Goal: Information Seeking & Learning: Learn about a topic

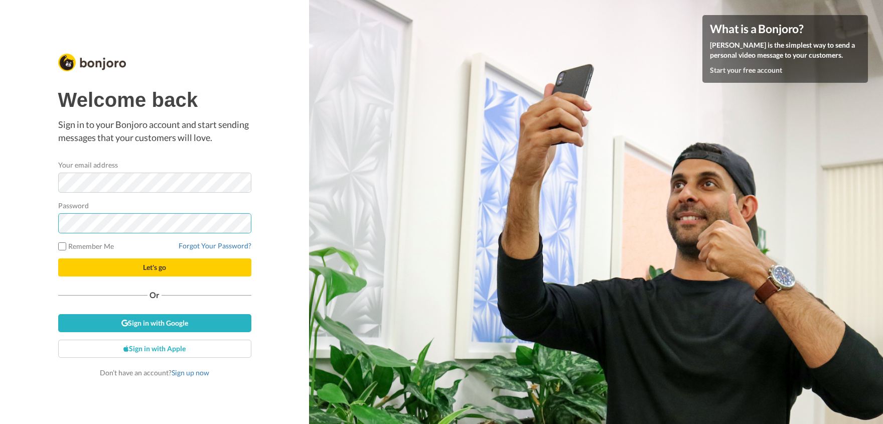
click at [58, 258] on button "Let's go" at bounding box center [154, 267] width 193 height 18
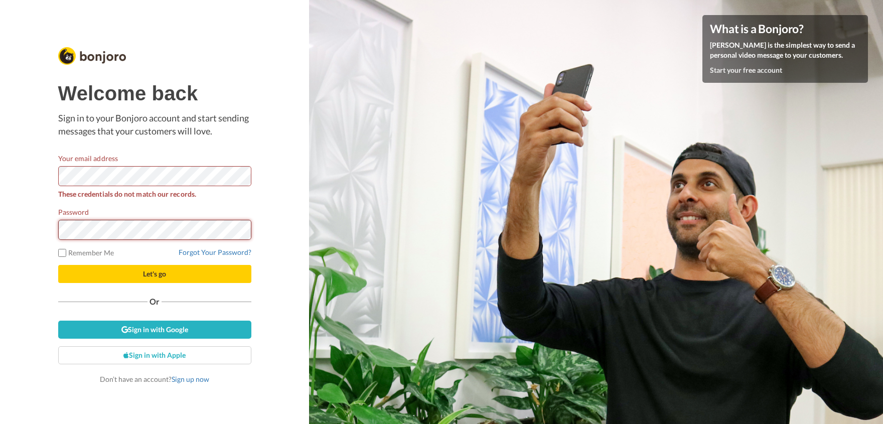
click at [58, 265] on button "Let's go" at bounding box center [154, 274] width 193 height 18
click at [145, 325] on link "Sign in with Google" at bounding box center [154, 330] width 193 height 18
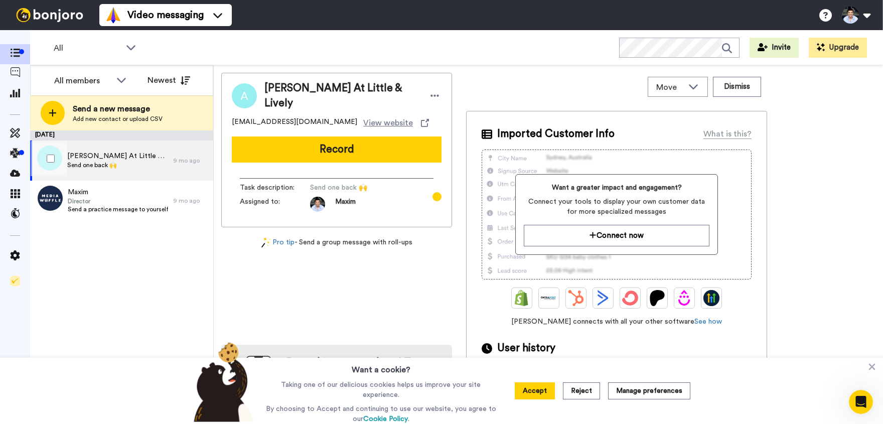
click at [142, 166] on div "Ann At Little & Lively Send one back 🙌" at bounding box center [101, 161] width 143 height 40
click at [122, 157] on span "Ann At Little & Lively" at bounding box center [117, 156] width 101 height 10
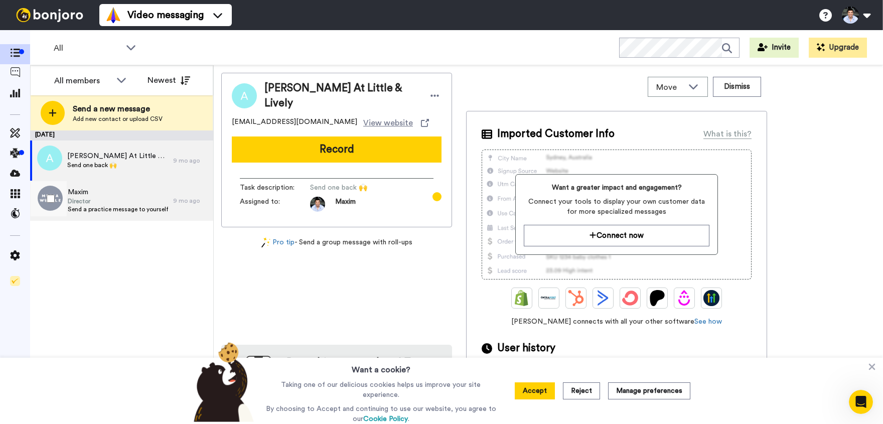
click at [129, 203] on span "Director" at bounding box center [118, 201] width 100 height 8
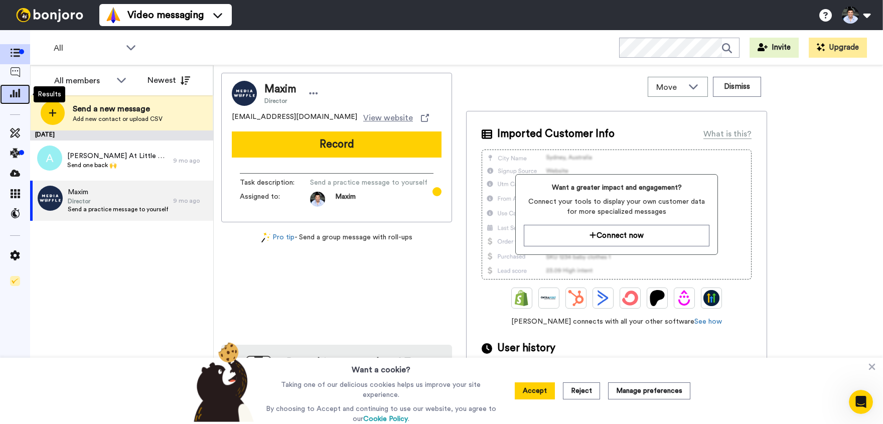
click at [13, 102] on div at bounding box center [15, 94] width 30 height 20
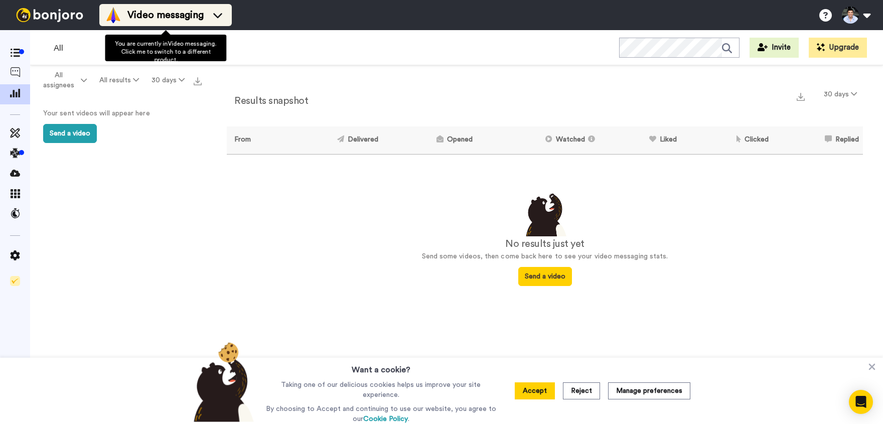
click at [166, 17] on span "Video messaging" at bounding box center [165, 15] width 76 height 14
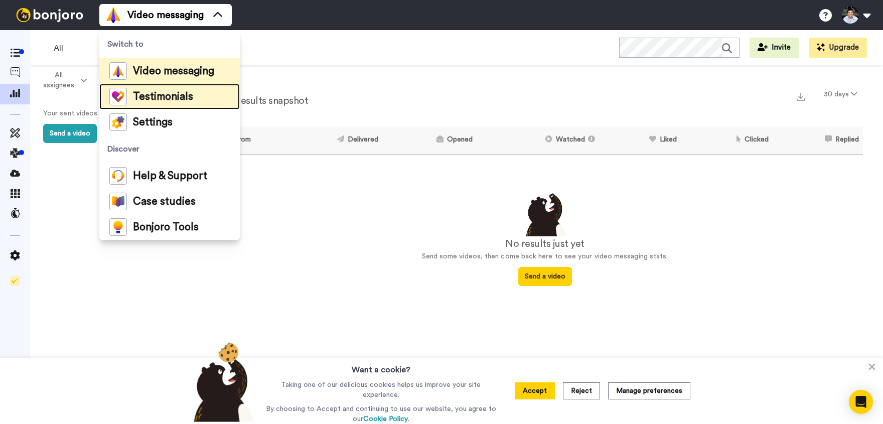
click at [164, 96] on span "Testimonials" at bounding box center [163, 97] width 60 height 10
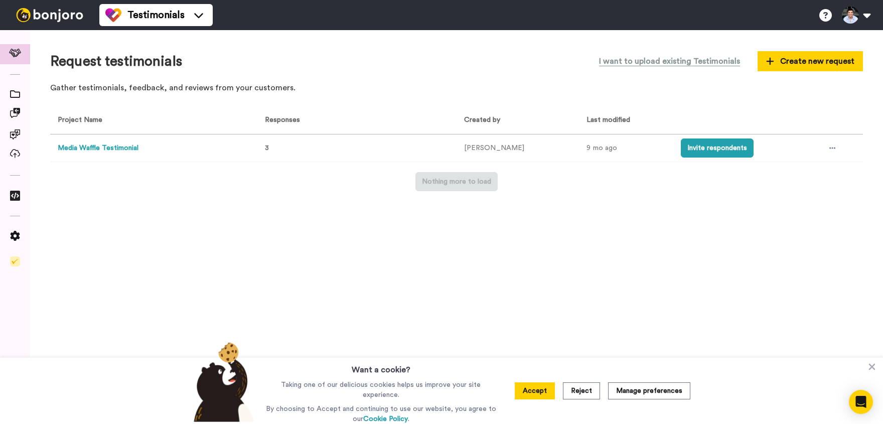
click at [115, 148] on button "Media Waffle Testimonial" at bounding box center [98, 148] width 81 height 11
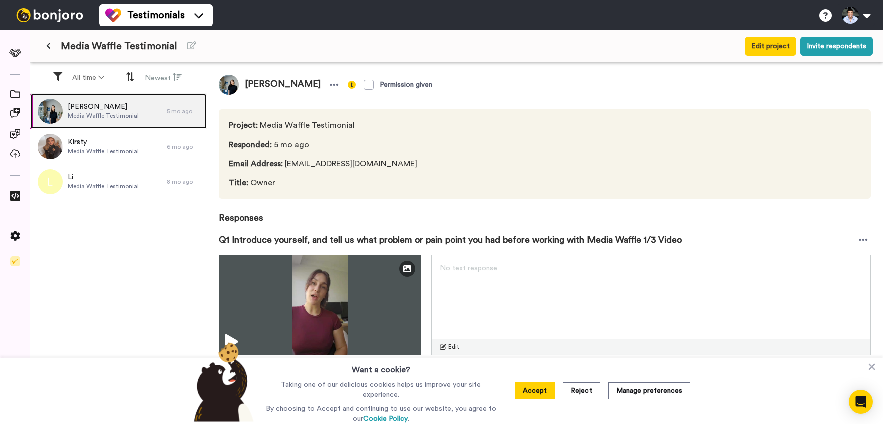
click at [133, 114] on span "Media Waffle Testimonial" at bounding box center [103, 116] width 71 height 8
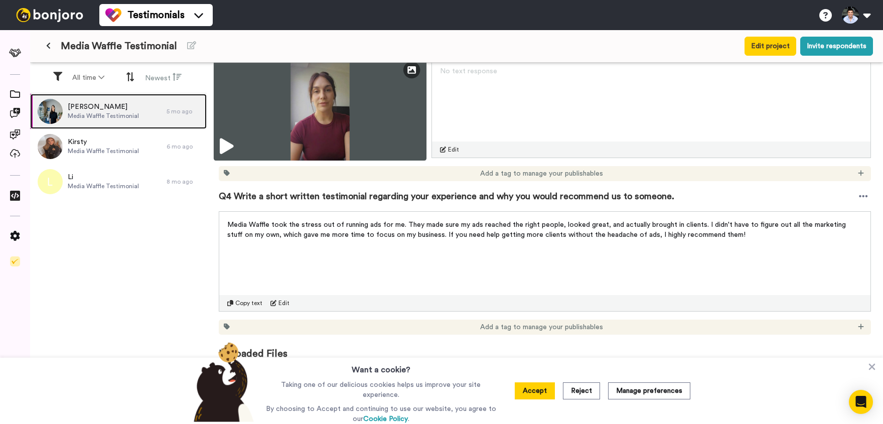
scroll to position [554, 0]
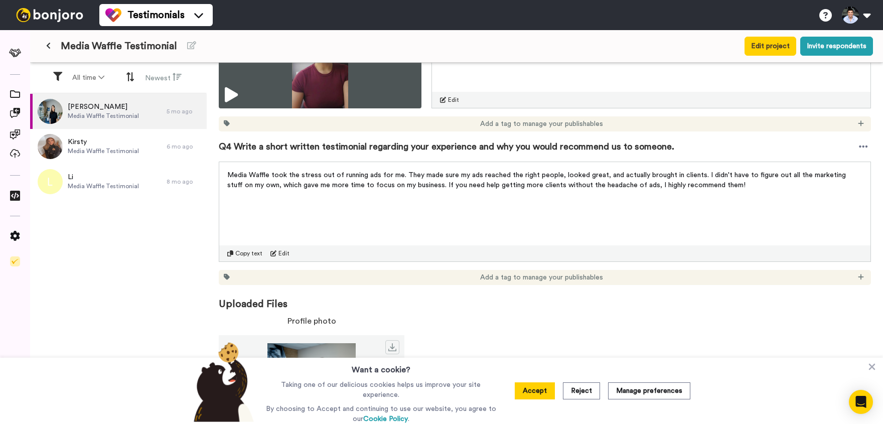
click at [270, 180] on p "Media Waffle took the stress out of running ads for me. They made sure my ads r…" at bounding box center [544, 180] width 635 height 20
click at [276, 174] on span "Media Waffle took the stress out of running ads for me. They made sure my ads r…" at bounding box center [537, 180] width 621 height 17
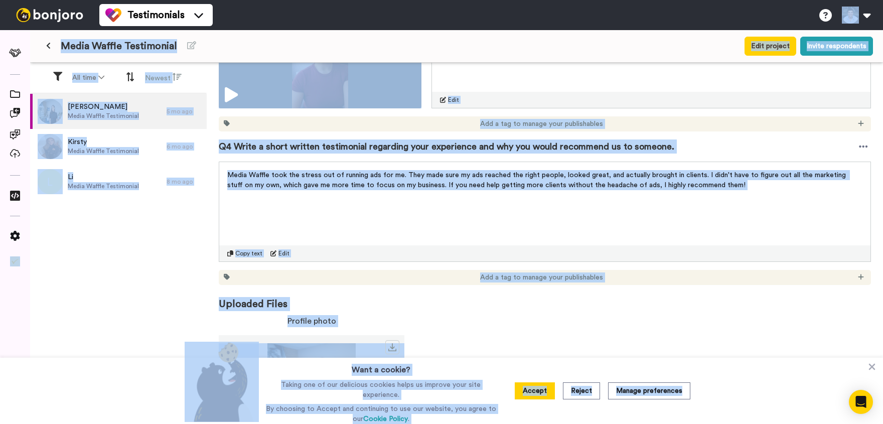
copy span "took"
click at [440, 172] on span "Media Waffle took the stress out of running ads for me. They made sure my ads r…" at bounding box center [537, 180] width 621 height 17
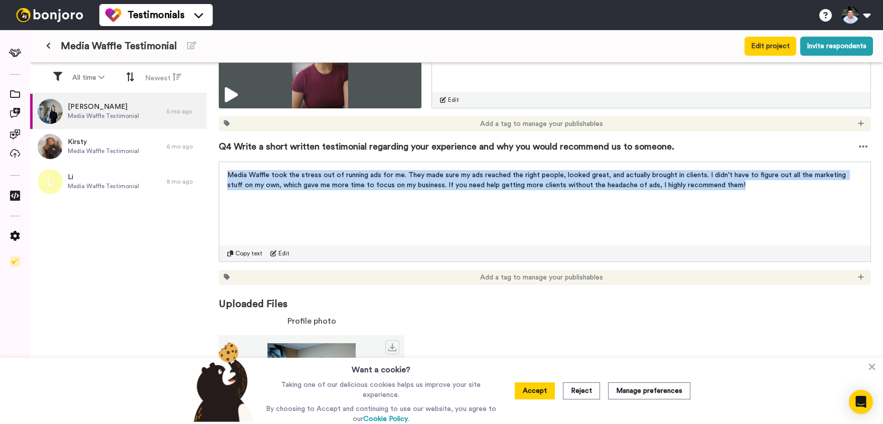
drag, startPoint x: 729, startPoint y: 186, endPoint x: 227, endPoint y: 169, distance: 502.7
click at [227, 169] on div "Media Waffle took the stress out of running ads for me. They made sure my ads r…" at bounding box center [544, 177] width 651 height 30
copy span "Media Waffle took the stress out of running ads for me. They made sure my ads r…"
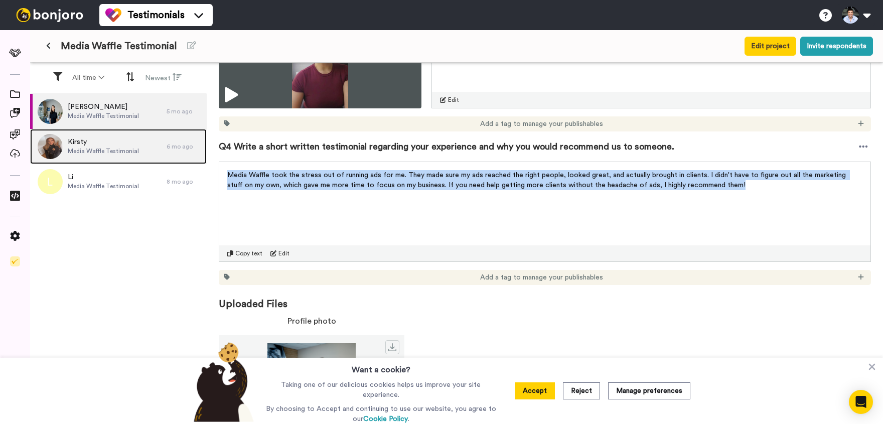
click at [104, 145] on span "Kirsty" at bounding box center [103, 142] width 71 height 10
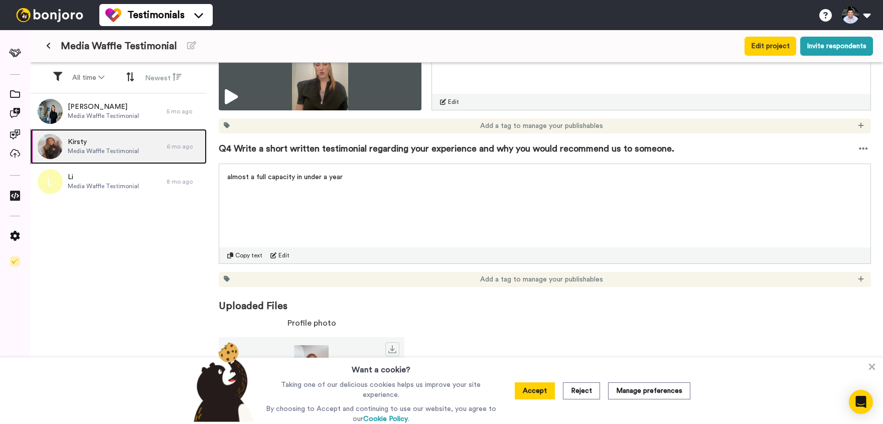
scroll to position [554, 0]
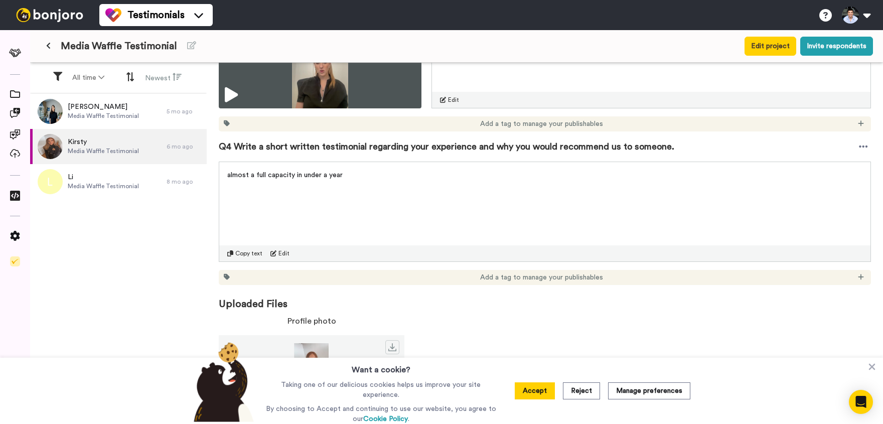
click at [368, 176] on p "almost a full capacity in under a year" at bounding box center [544, 175] width 635 height 10
drag, startPoint x: 354, startPoint y: 174, endPoint x: 225, endPoint y: 180, distance: 129.6
click at [225, 180] on div "almost a full capacity in under a year" at bounding box center [544, 172] width 651 height 20
copy span "almost a full capacity in under a year"
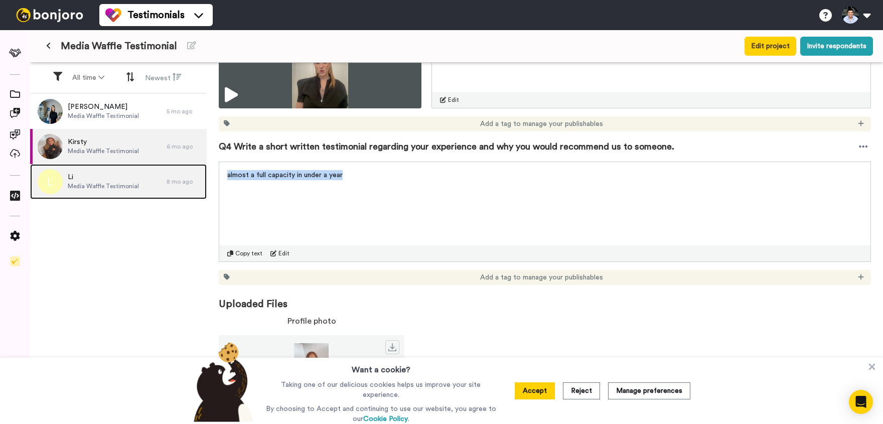
click at [81, 187] on span "Media Waffle Testimonial" at bounding box center [103, 186] width 71 height 8
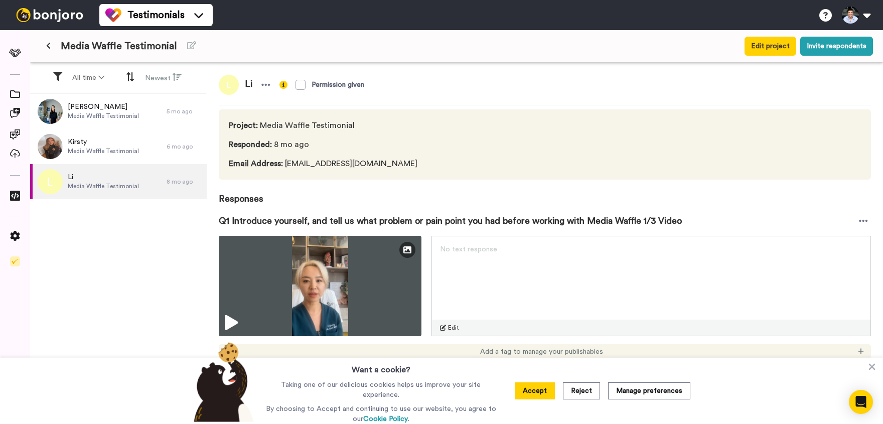
click at [324, 199] on span "Responses" at bounding box center [545, 193] width 652 height 26
click at [871, 369] on icon at bounding box center [872, 367] width 10 height 10
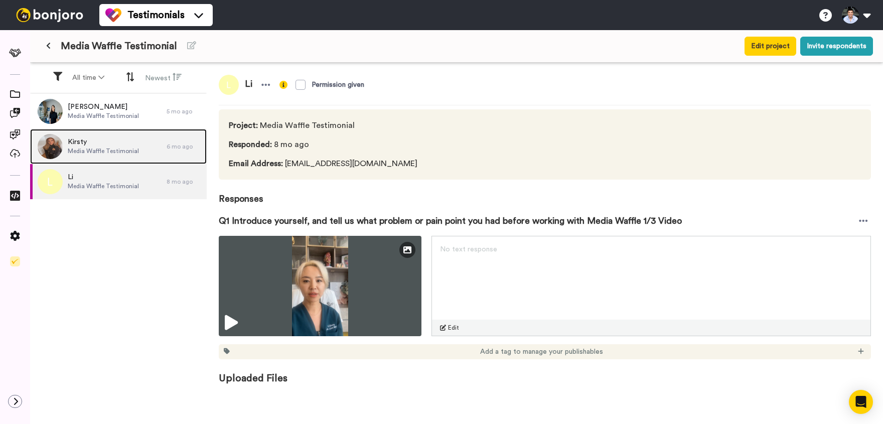
click at [93, 146] on span "Kirsty" at bounding box center [103, 142] width 71 height 10
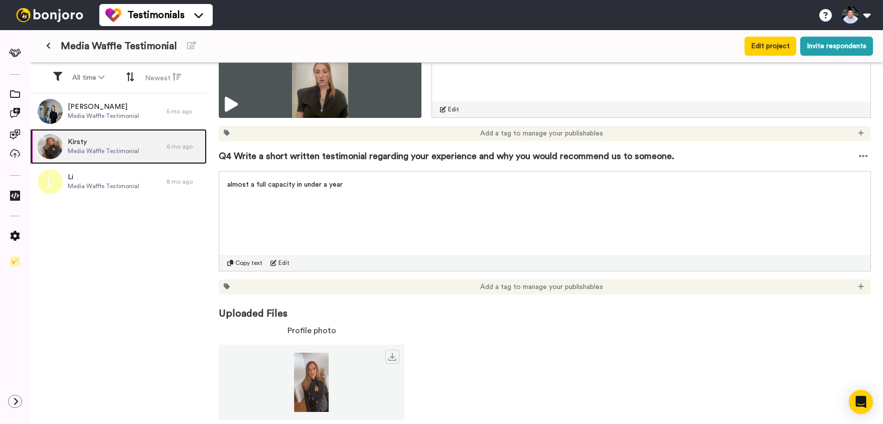
scroll to position [554, 0]
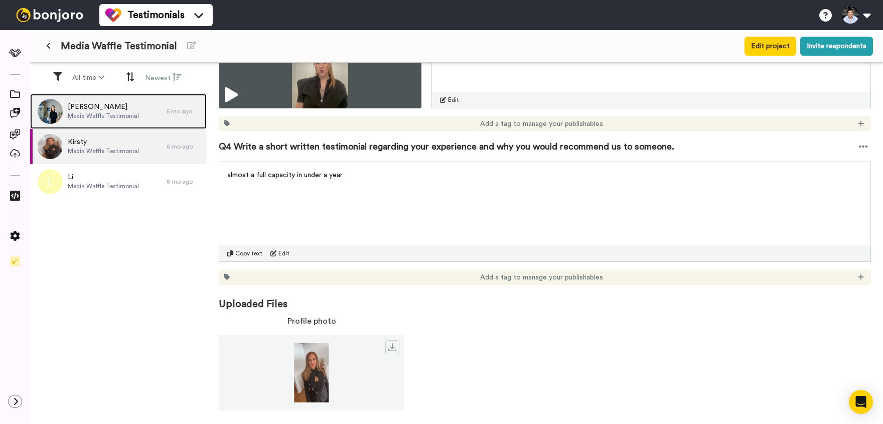
click at [111, 122] on div "[PERSON_NAME] Media Waffle Testimonial" at bounding box center [98, 111] width 137 height 35
